Goal: Task Accomplishment & Management: Complete application form

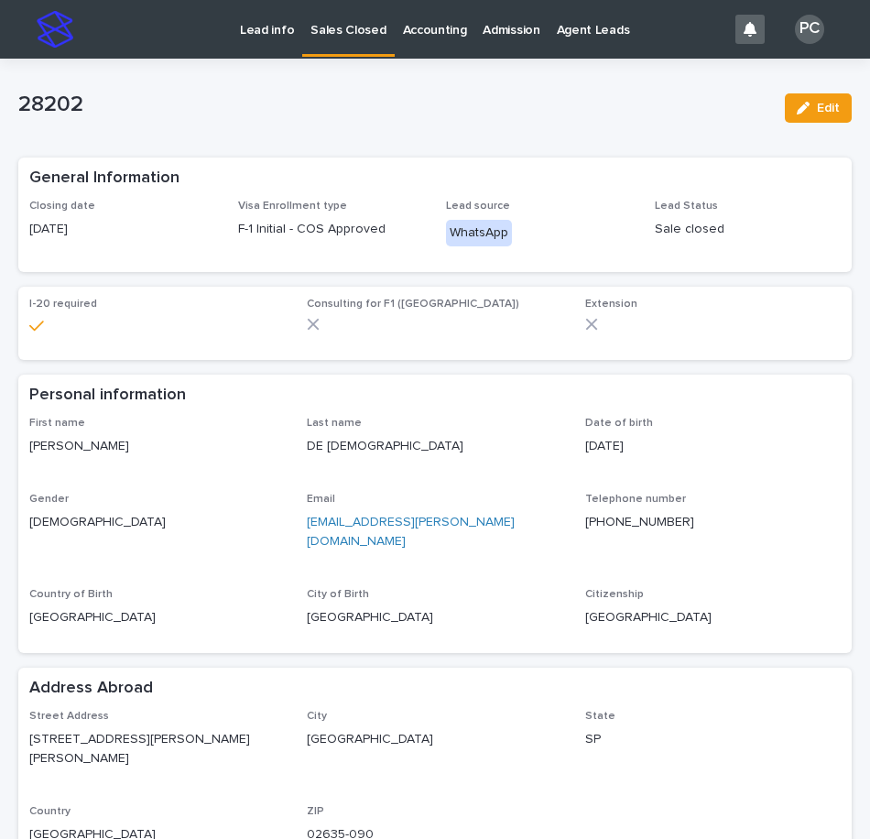
click at [255, 27] on p "Lead info" at bounding box center [267, 19] width 54 height 38
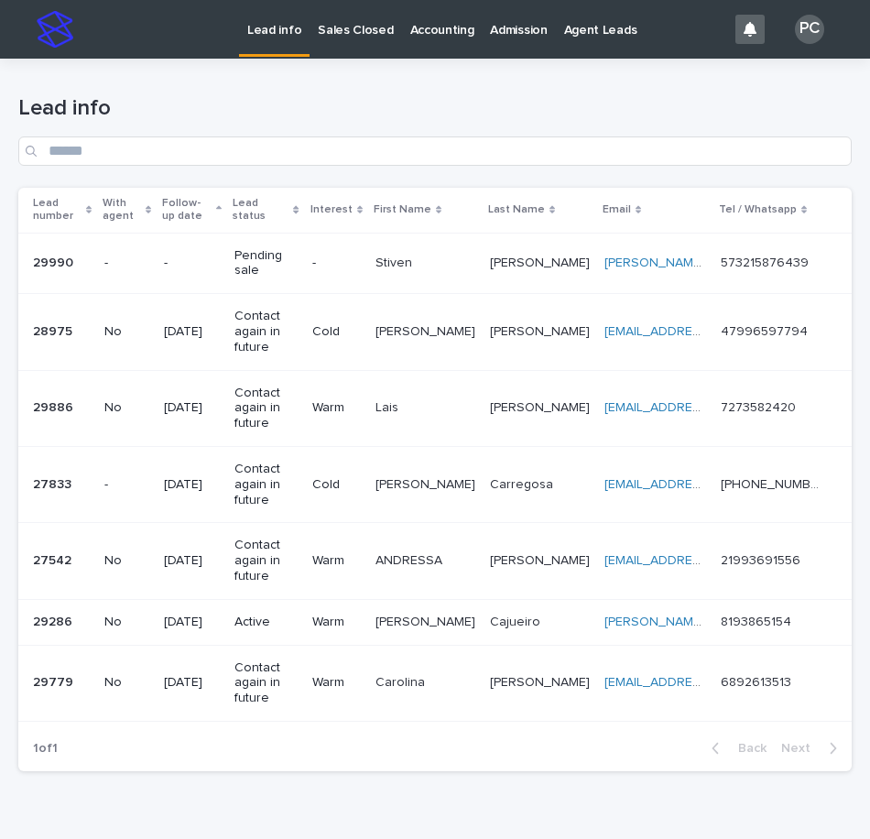
click at [297, 255] on p "Pending sale" at bounding box center [265, 263] width 62 height 31
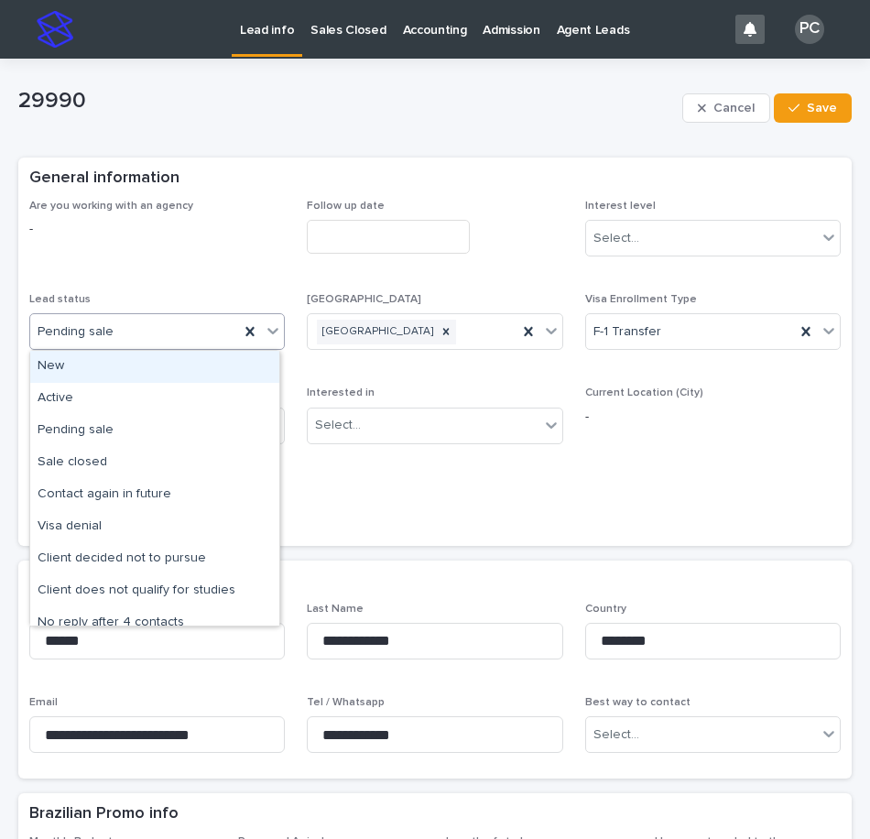
click at [108, 342] on div "Pending sale" at bounding box center [134, 332] width 209 height 30
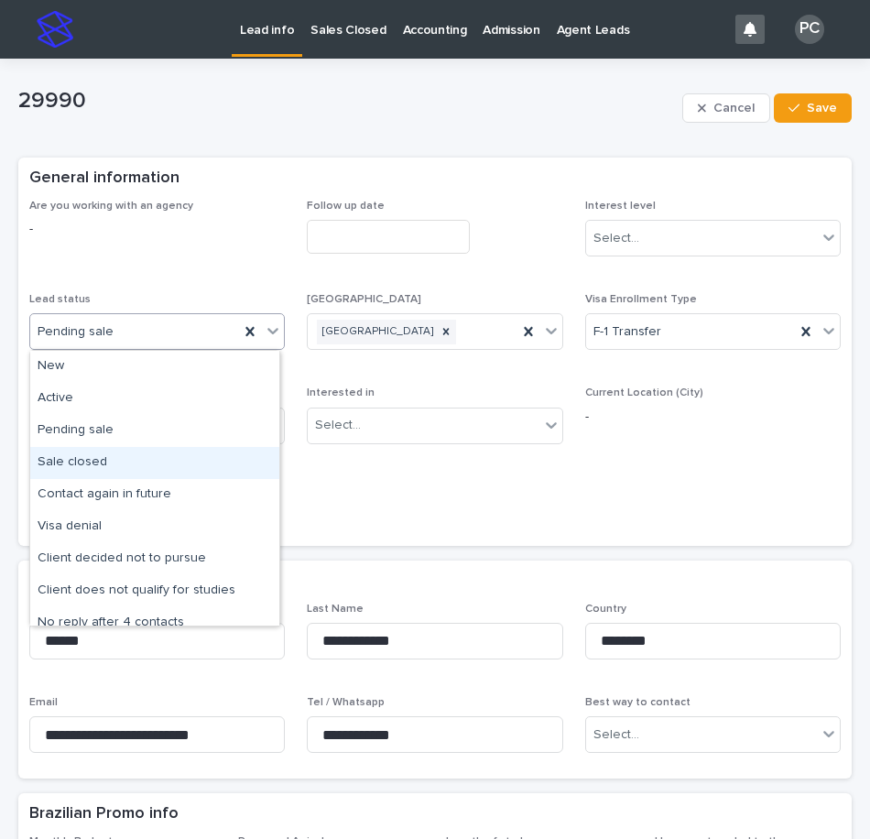
click at [102, 454] on div "Sale closed" at bounding box center [154, 463] width 249 height 32
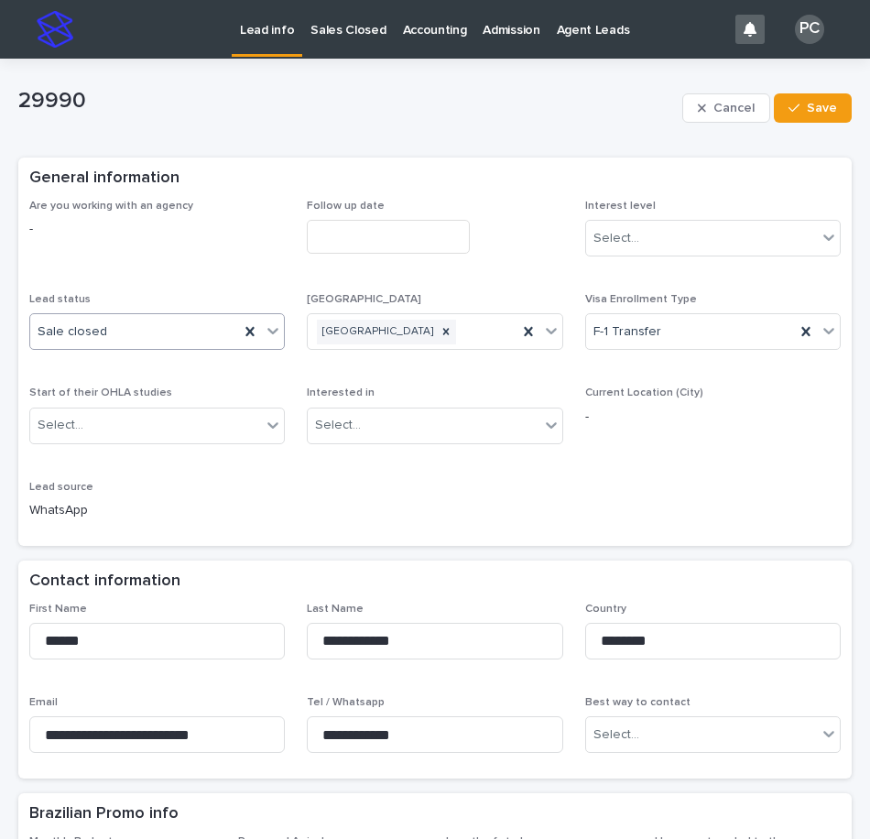
click at [333, 234] on input "text" at bounding box center [388, 237] width 163 height 34
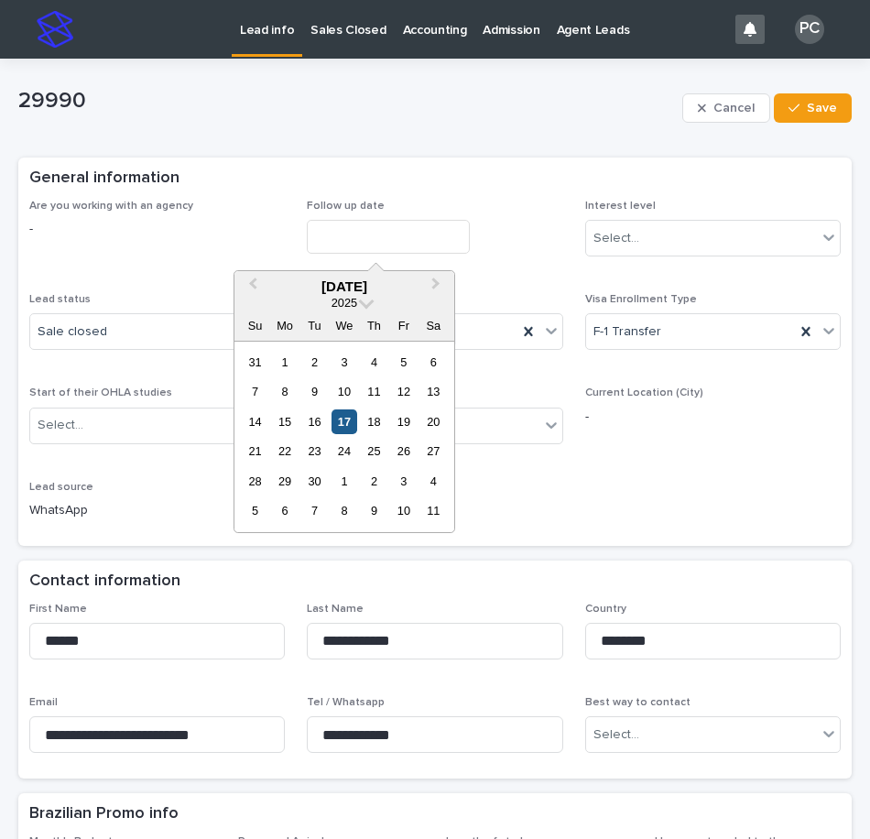
click at [342, 430] on div "17" at bounding box center [343, 421] width 25 height 25
type input "**********"
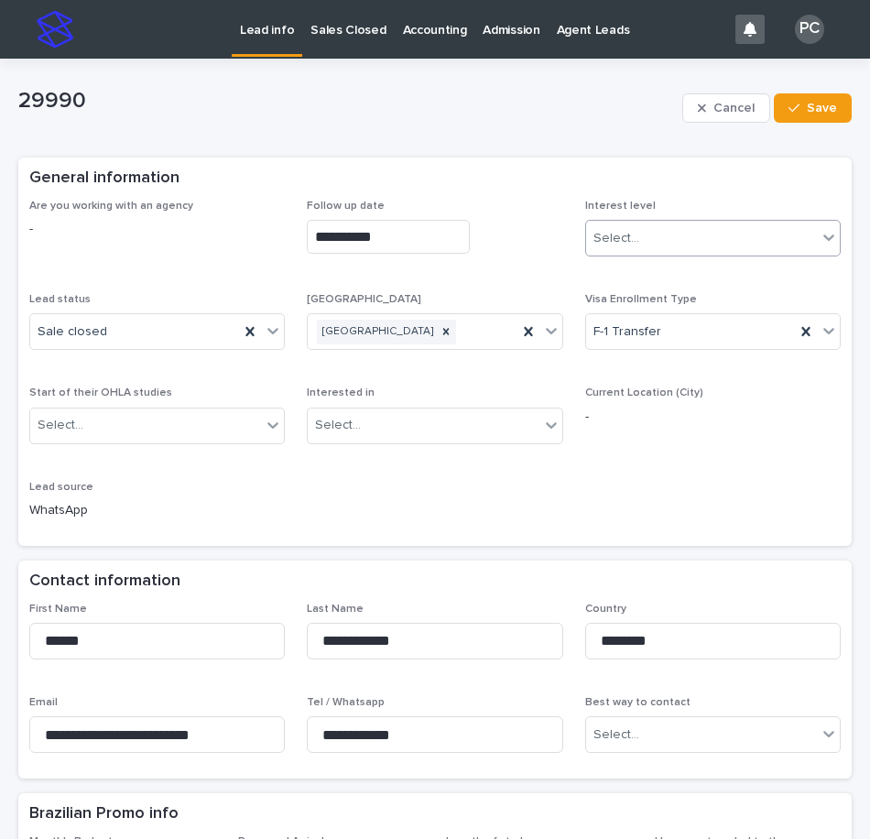
click at [640, 223] on div "Select..." at bounding box center [701, 238] width 231 height 30
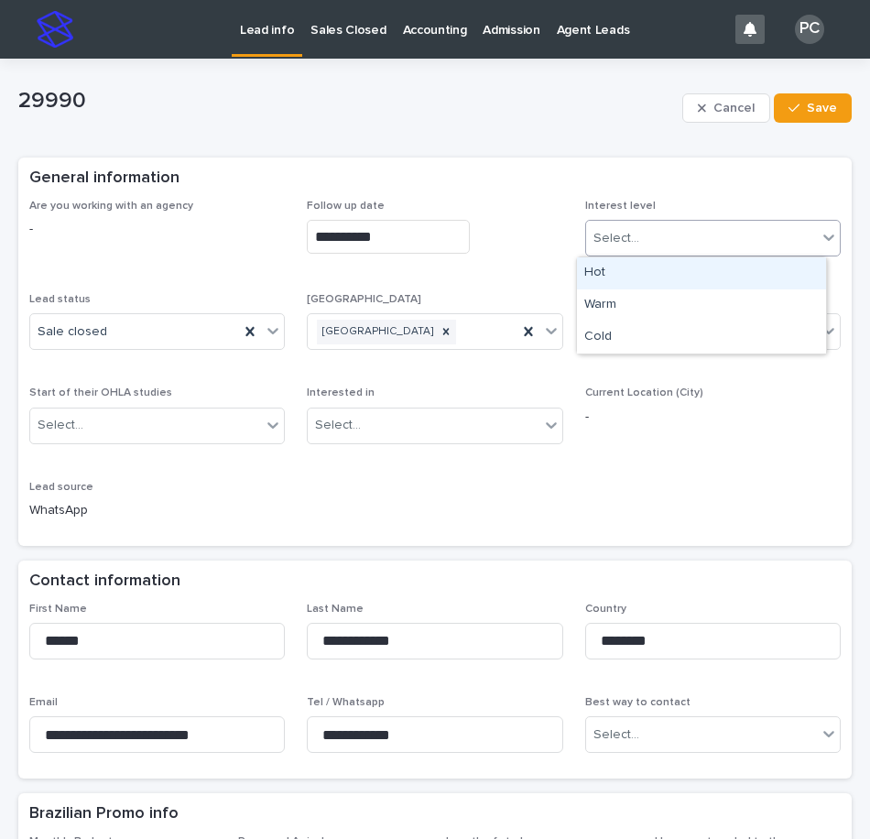
click at [641, 280] on div "Hot" at bounding box center [701, 273] width 249 height 32
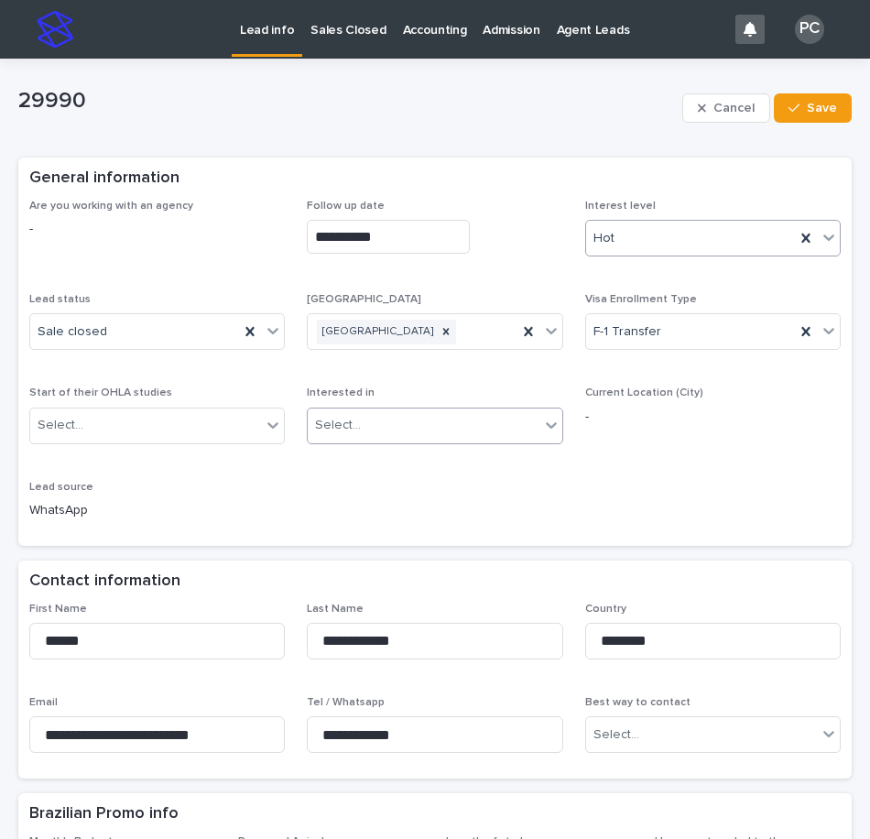
click at [478, 421] on div "Select..." at bounding box center [423, 425] width 231 height 30
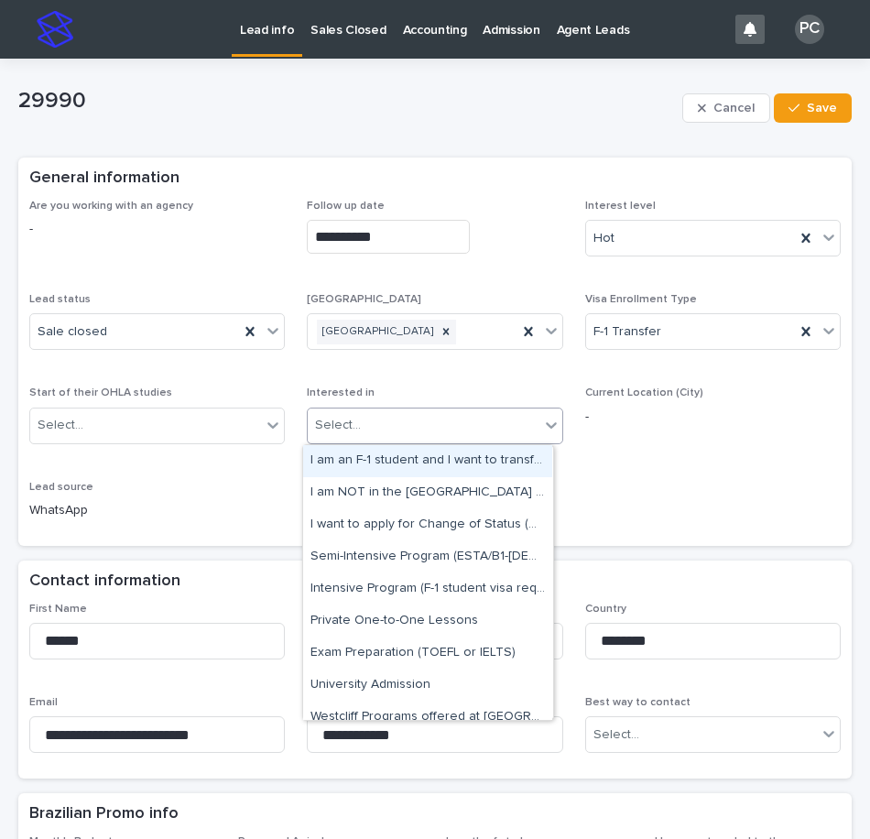
drag, startPoint x: 430, startPoint y: 464, endPoint x: 420, endPoint y: 459, distance: 11.5
click at [430, 464] on div "I am an F-1 student and I want to transfer to OHLA" at bounding box center [427, 461] width 249 height 32
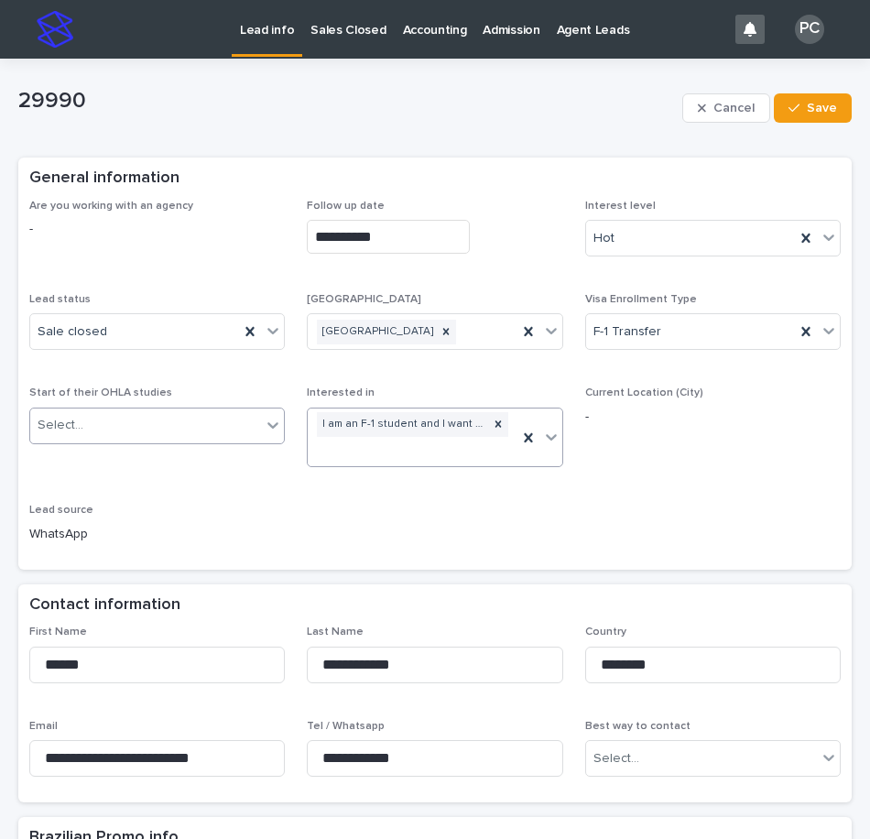
click at [188, 425] on div "Select..." at bounding box center [145, 425] width 231 height 30
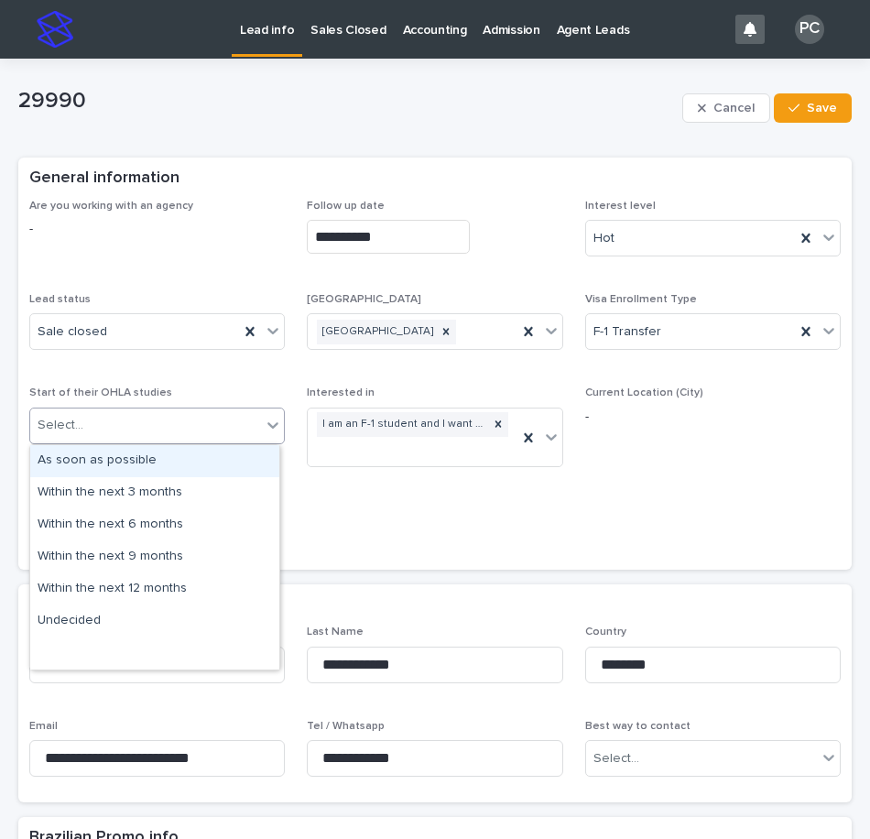
click at [176, 465] on div "As soon as possible" at bounding box center [154, 461] width 249 height 32
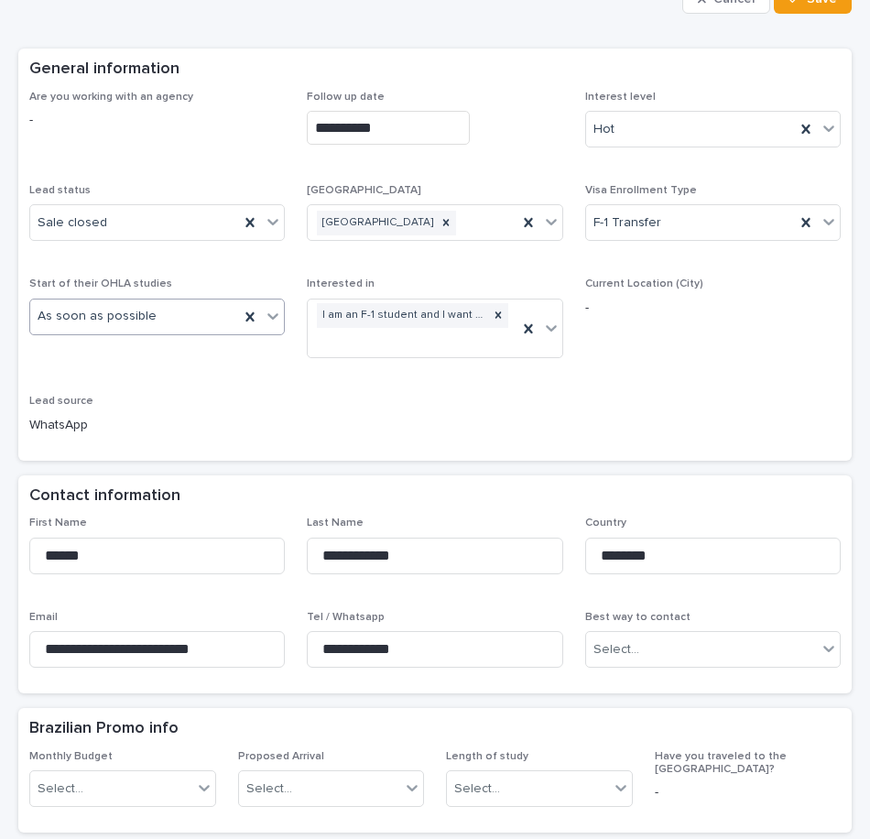
scroll to position [366, 0]
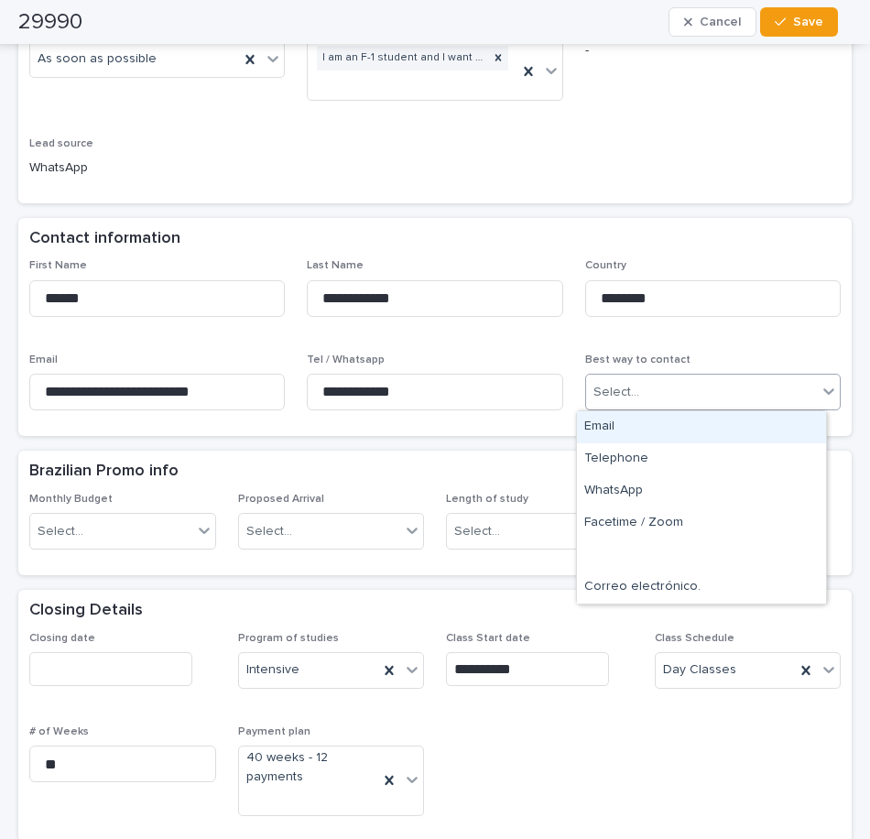
click at [634, 389] on div "Select..." at bounding box center [701, 392] width 231 height 30
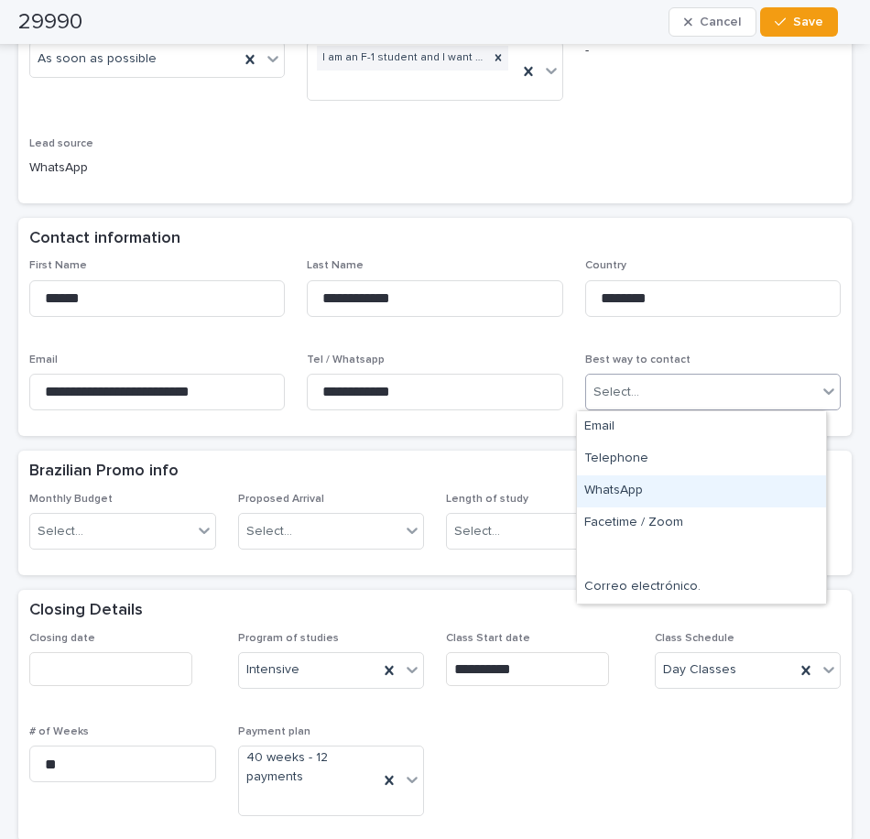
click at [630, 498] on div "WhatsApp" at bounding box center [701, 491] width 249 height 32
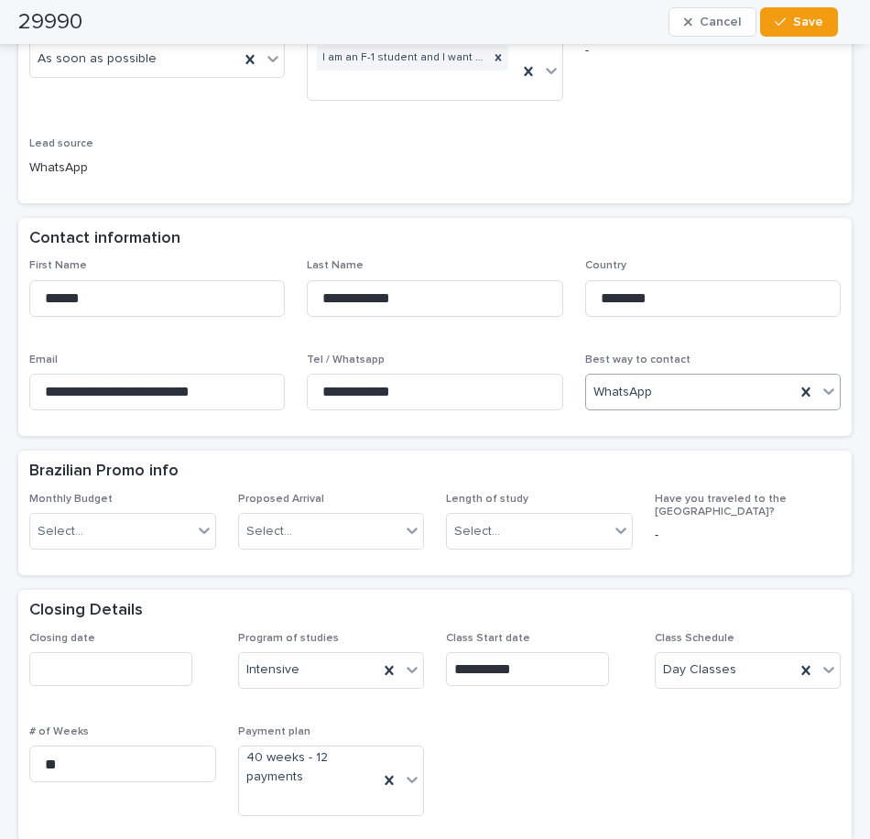
scroll to position [549, 0]
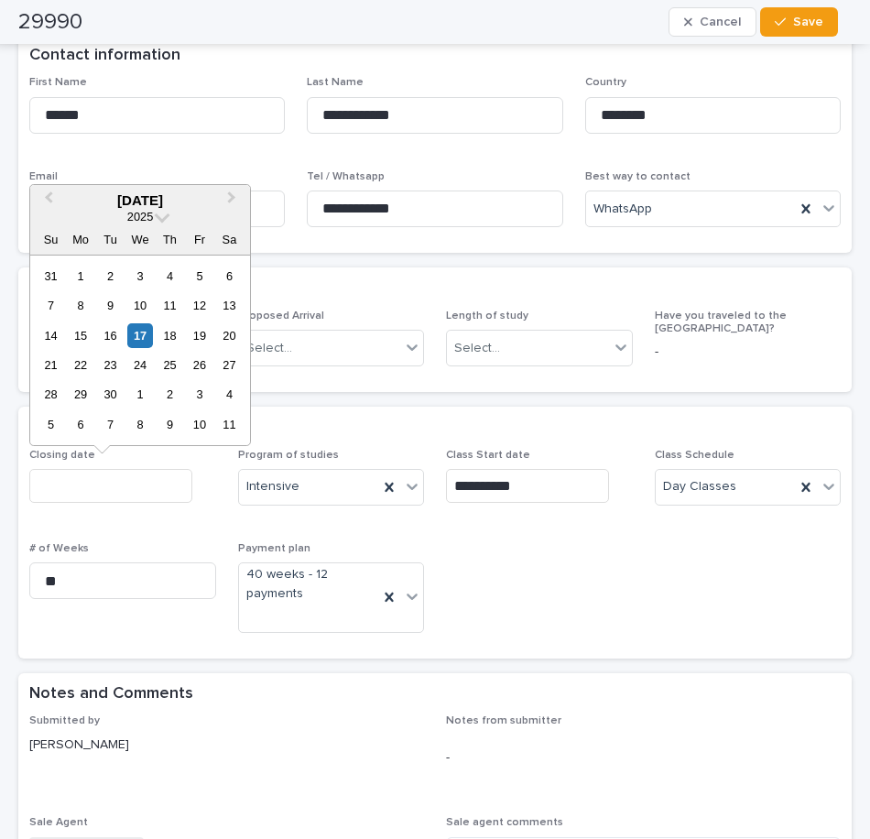
click at [109, 497] on input "text" at bounding box center [110, 486] width 163 height 34
click at [140, 329] on div "17" at bounding box center [139, 335] width 25 height 25
type input "**********"
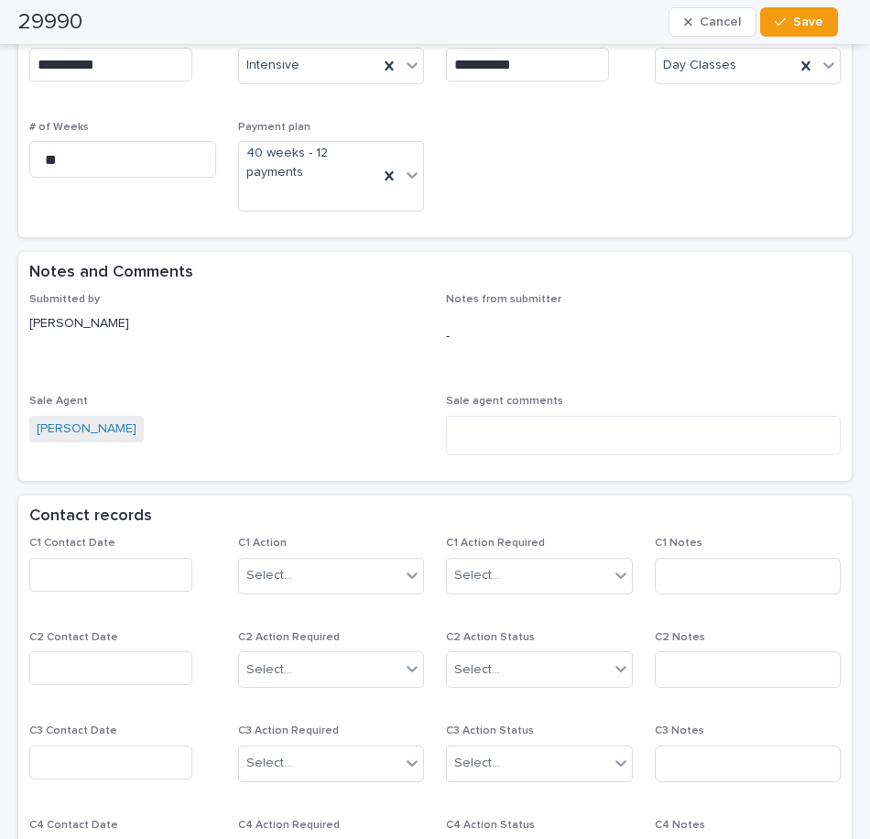
scroll to position [1190, 0]
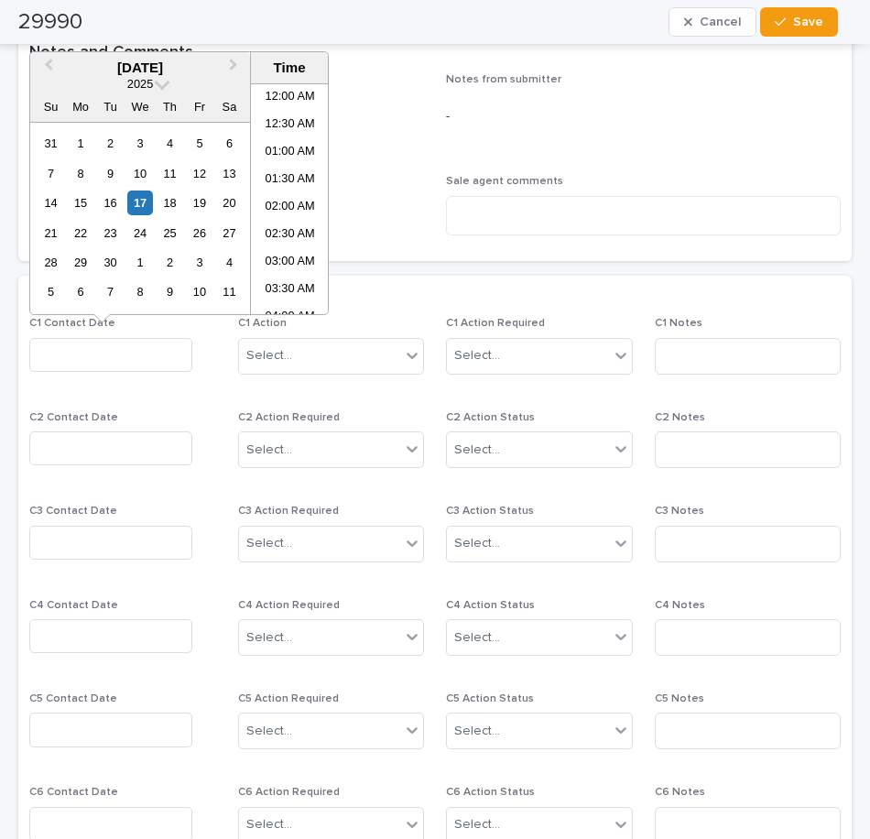
click at [87, 364] on input "text" at bounding box center [110, 355] width 163 height 34
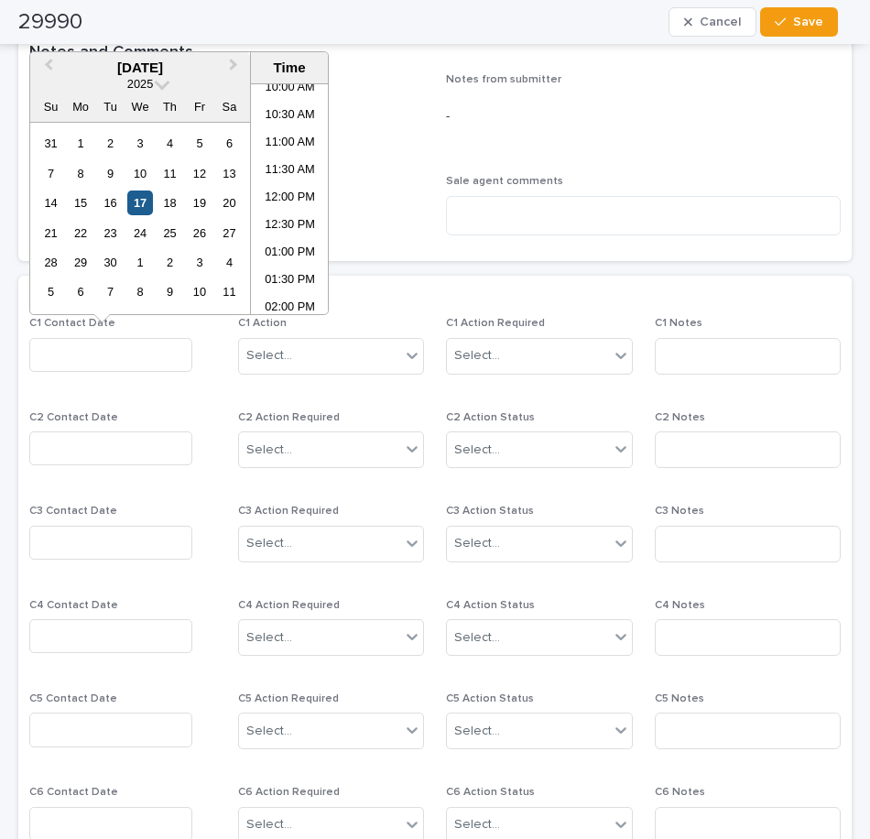
click at [147, 204] on div "17" at bounding box center [139, 202] width 25 height 25
click at [289, 193] on li "12:00 PM" at bounding box center [290, 198] width 78 height 27
type input "**********"
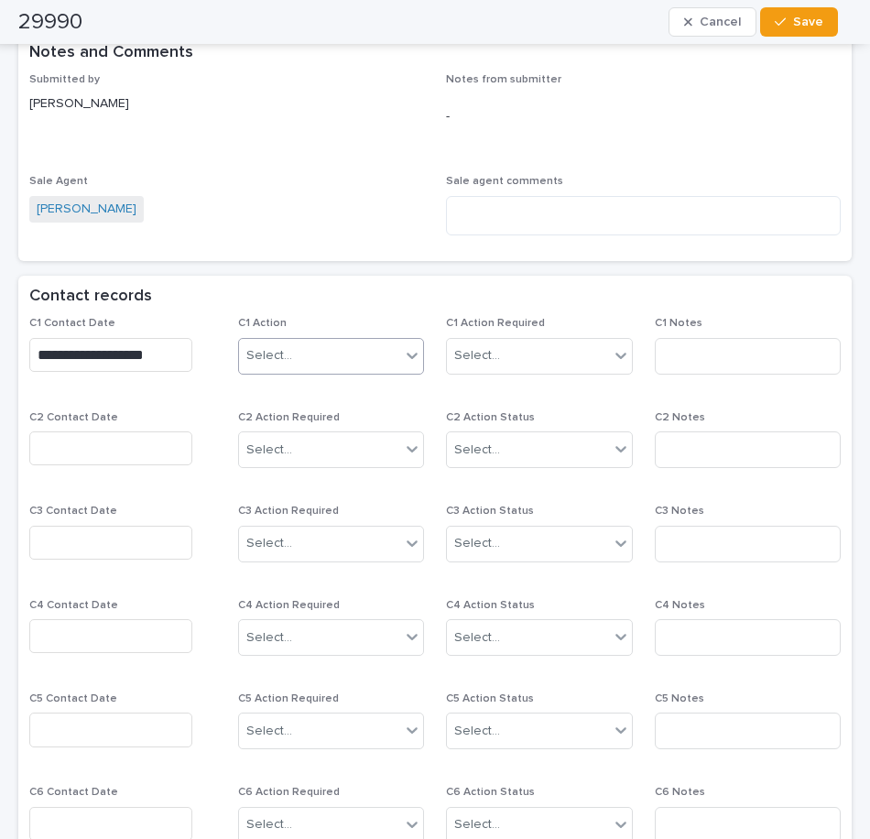
click at [362, 364] on div "Select..." at bounding box center [320, 356] width 162 height 30
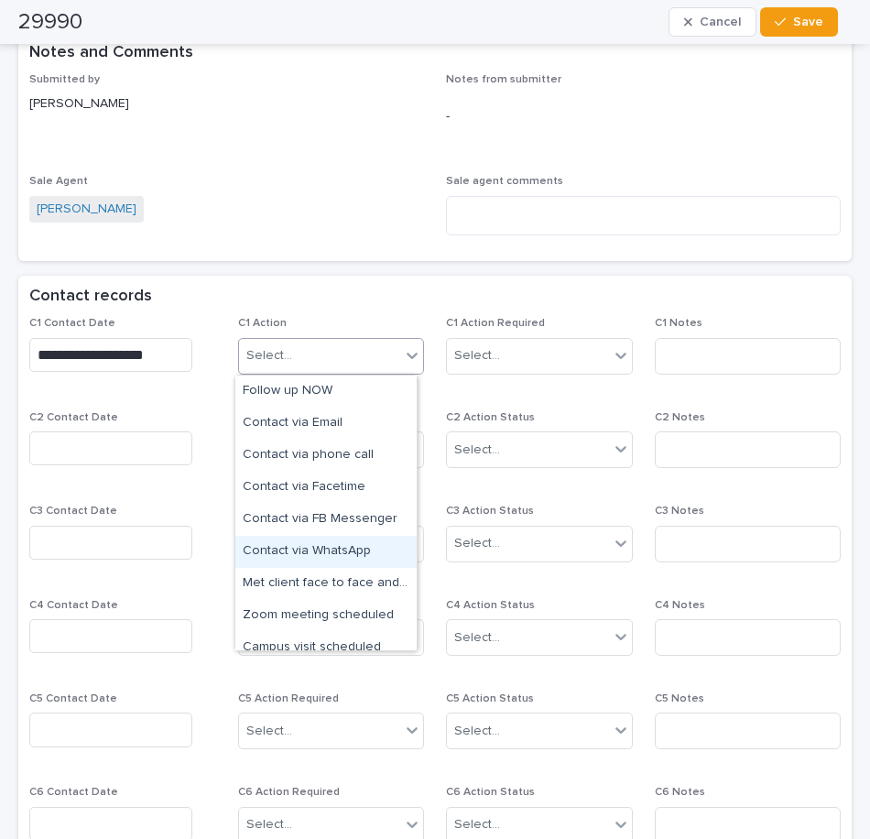
click at [331, 557] on div "Contact via WhatsApp" at bounding box center [325, 552] width 181 height 32
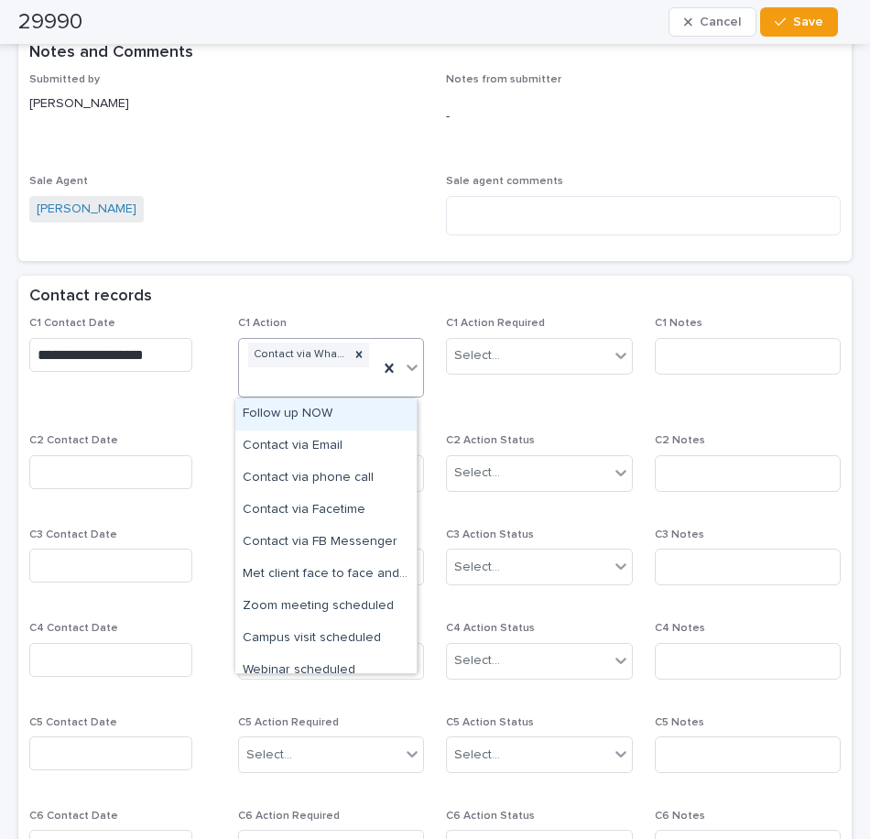
click at [347, 377] on div "Contact via WhatsApp" at bounding box center [309, 368] width 140 height 59
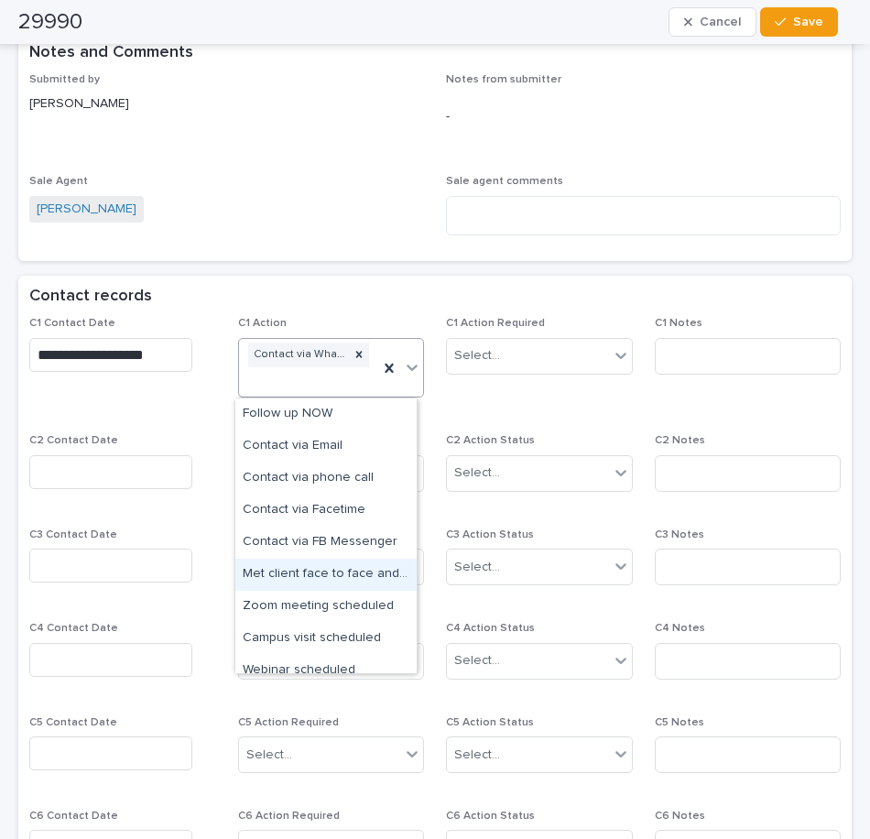
drag, startPoint x: 339, startPoint y: 493, endPoint x: 361, endPoint y: 505, distance: 25.4
click at [329, 566] on div "Met client face to face and provided information" at bounding box center [325, 575] width 181 height 32
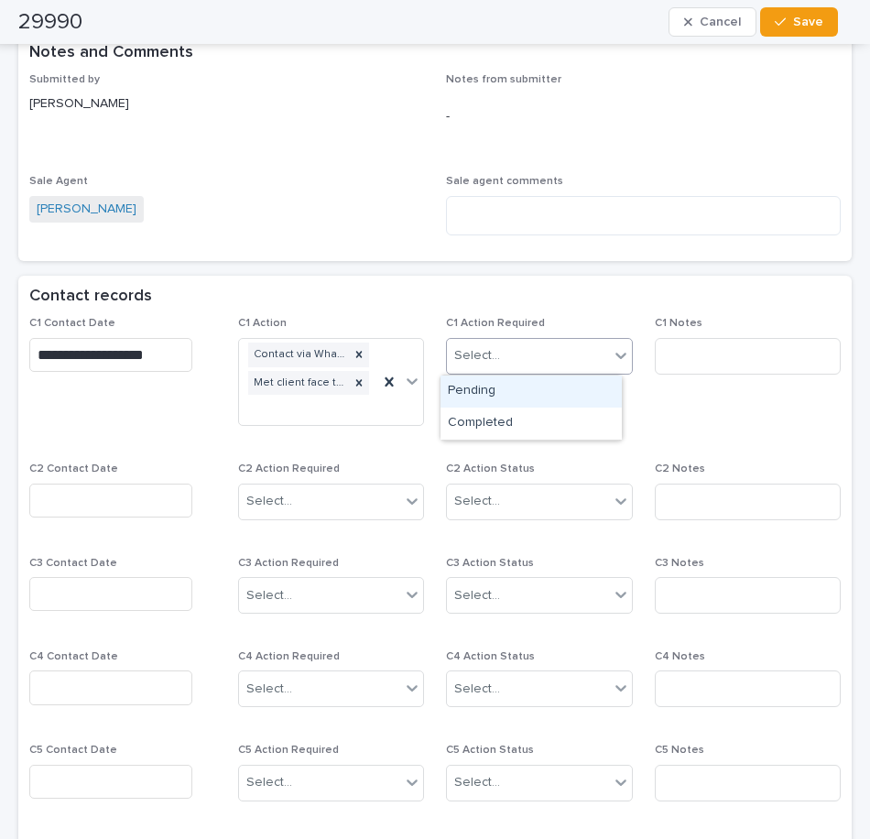
click at [480, 353] on div "Select..." at bounding box center [477, 355] width 46 height 19
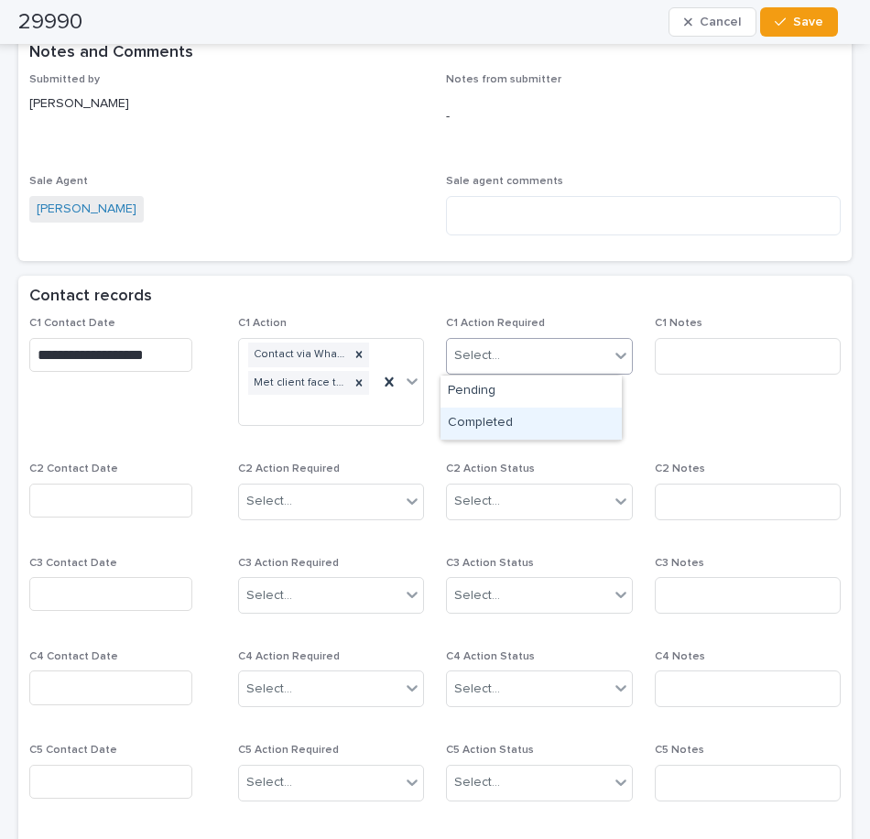
click at [482, 430] on div "Completed" at bounding box center [530, 423] width 181 height 32
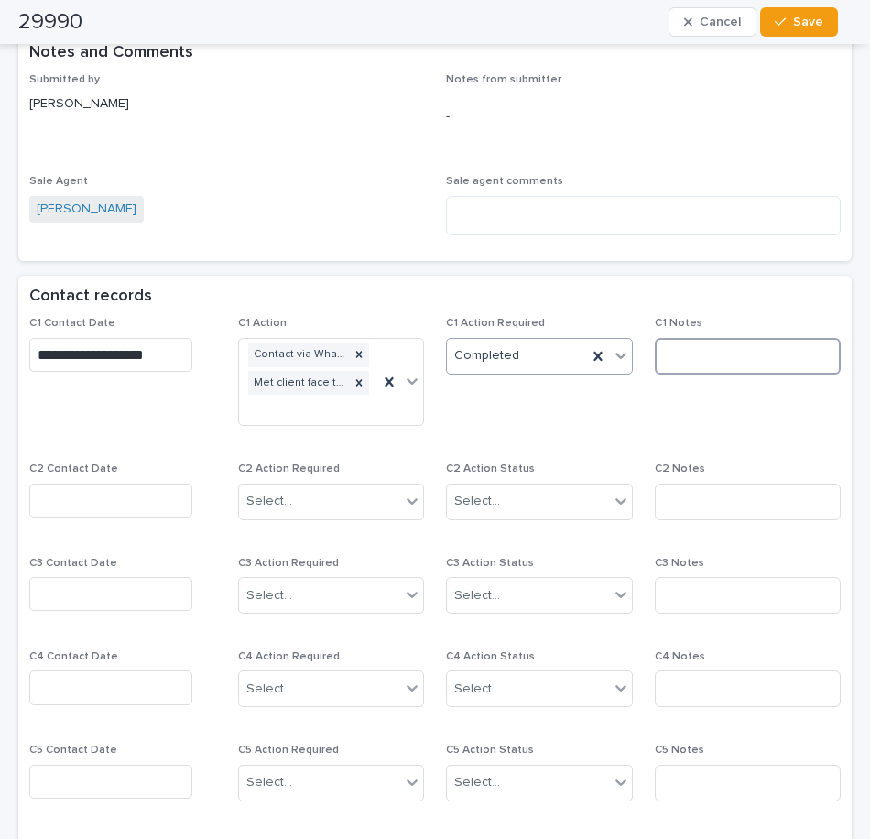
click at [691, 353] on input at bounding box center [748, 356] width 187 height 37
type input "**********"
click at [811, 23] on span "Save" at bounding box center [808, 22] width 30 height 13
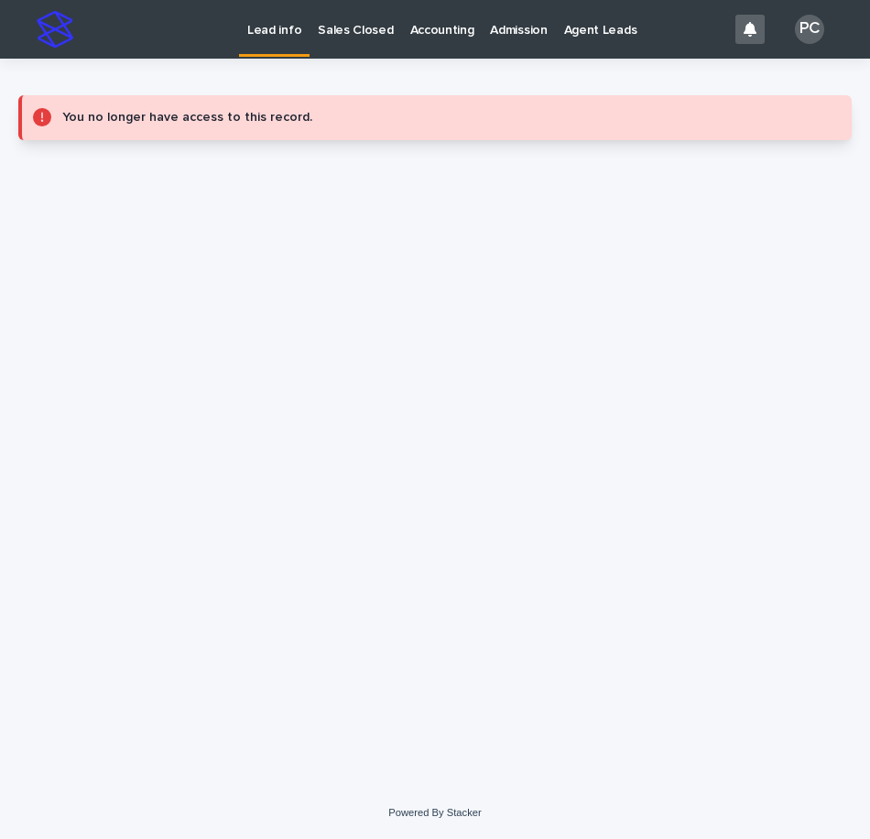
scroll to position [0, 0]
